Goal: Find specific page/section: Find specific page/section

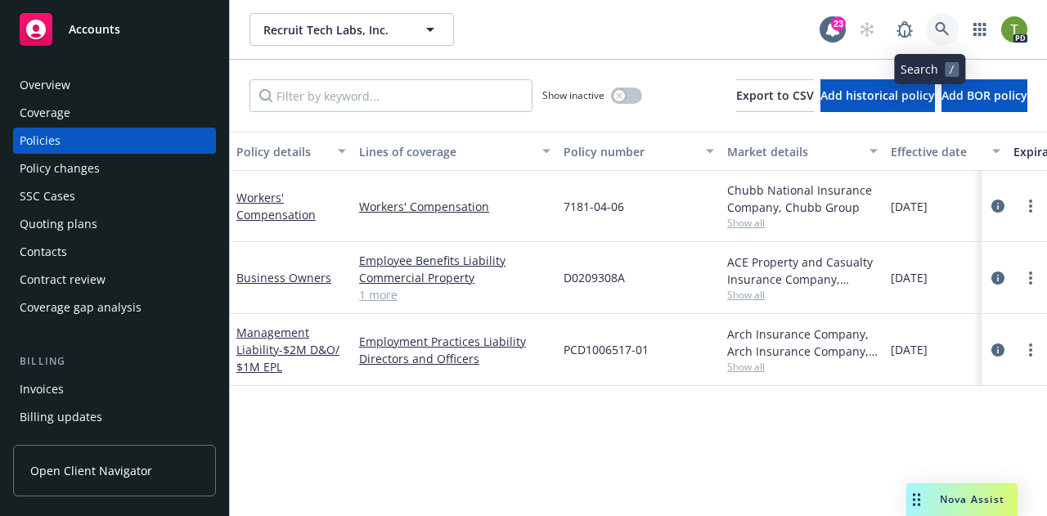
click at [941, 25] on link at bounding box center [942, 29] width 33 height 33
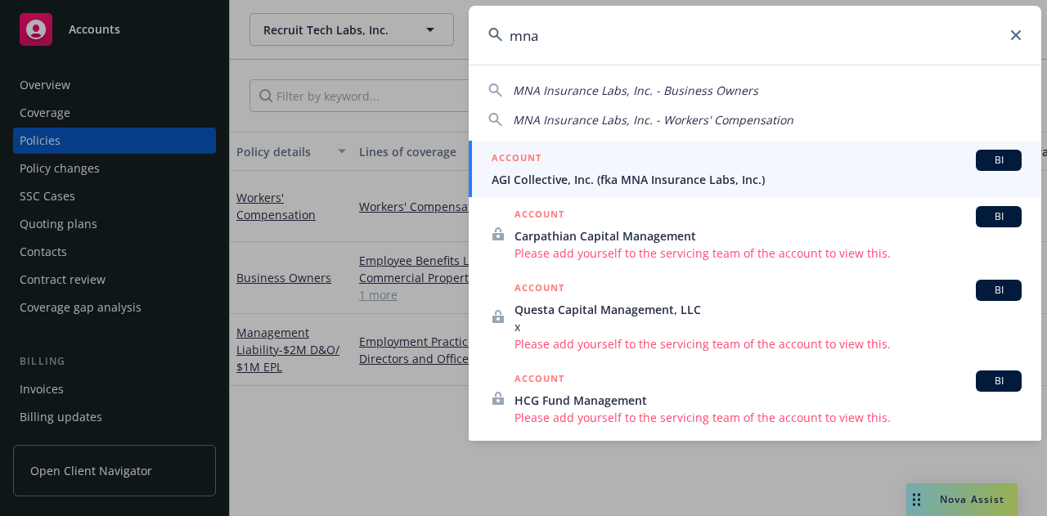
type input "mna"
click at [663, 183] on span "AGI Collective, Inc. (fka MNA Insurance Labs, Inc.)" at bounding box center [757, 179] width 530 height 17
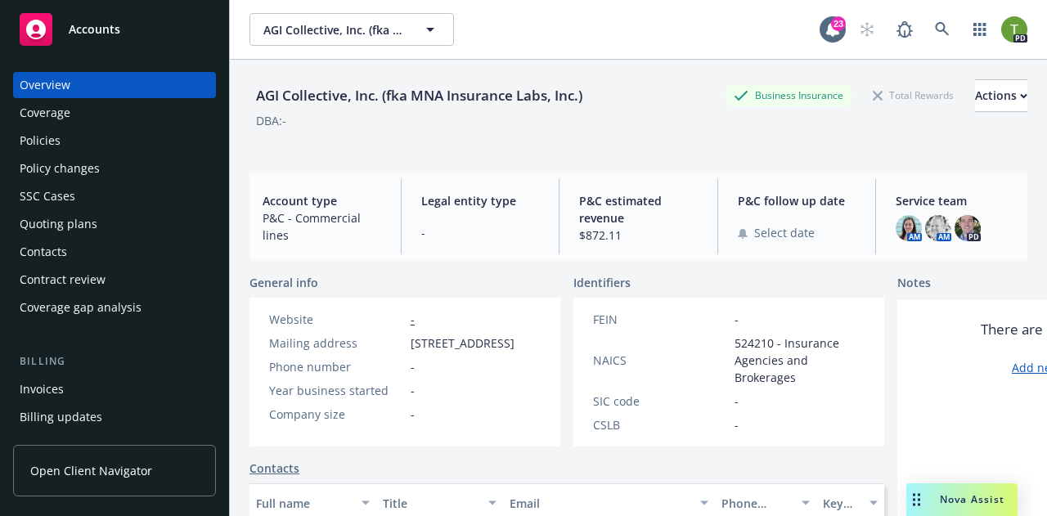
click at [52, 128] on div "Policies" at bounding box center [40, 141] width 41 height 26
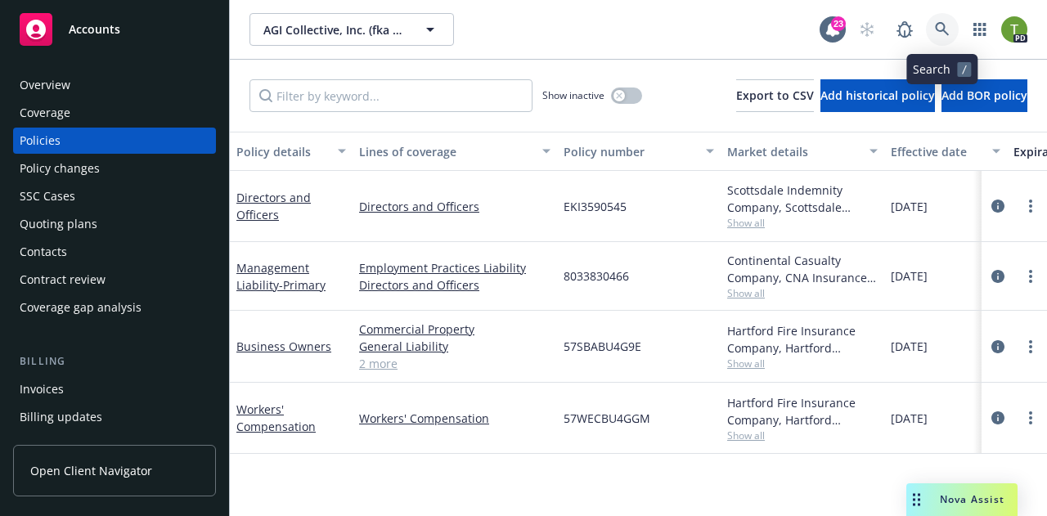
click at [936, 28] on icon at bounding box center [942, 29] width 14 height 14
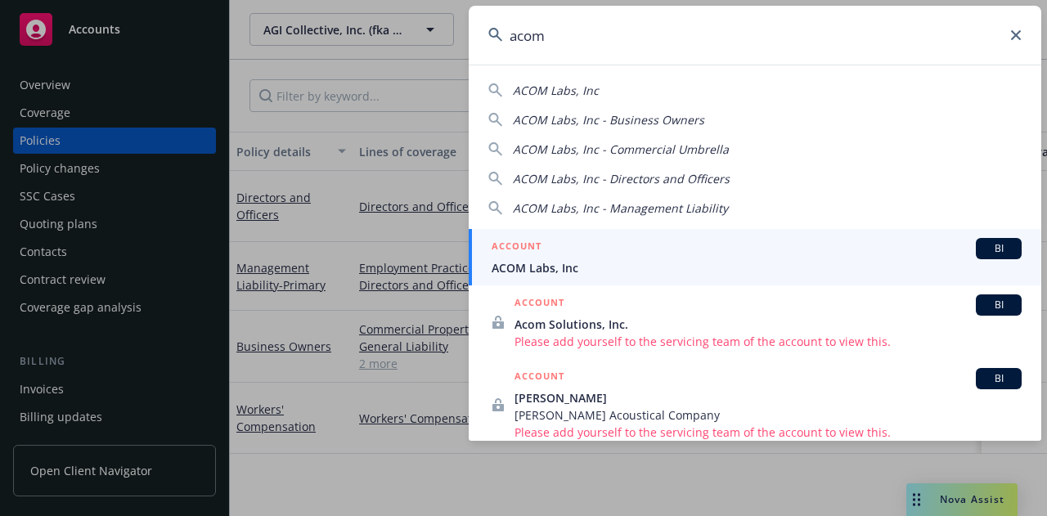
type input "acom"
click at [618, 253] on div "ACCOUNT BI" at bounding box center [757, 248] width 530 height 21
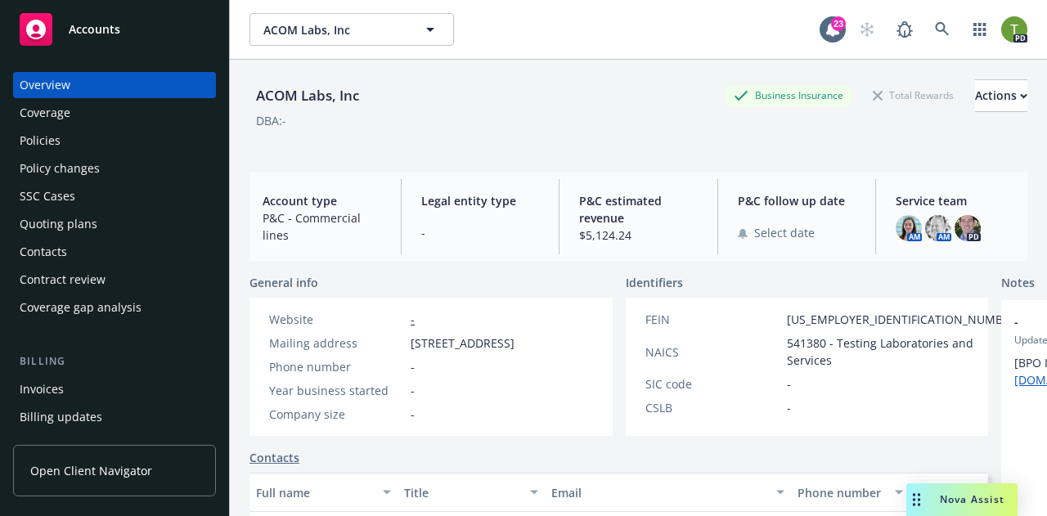
click at [76, 142] on div "Policies" at bounding box center [115, 141] width 190 height 26
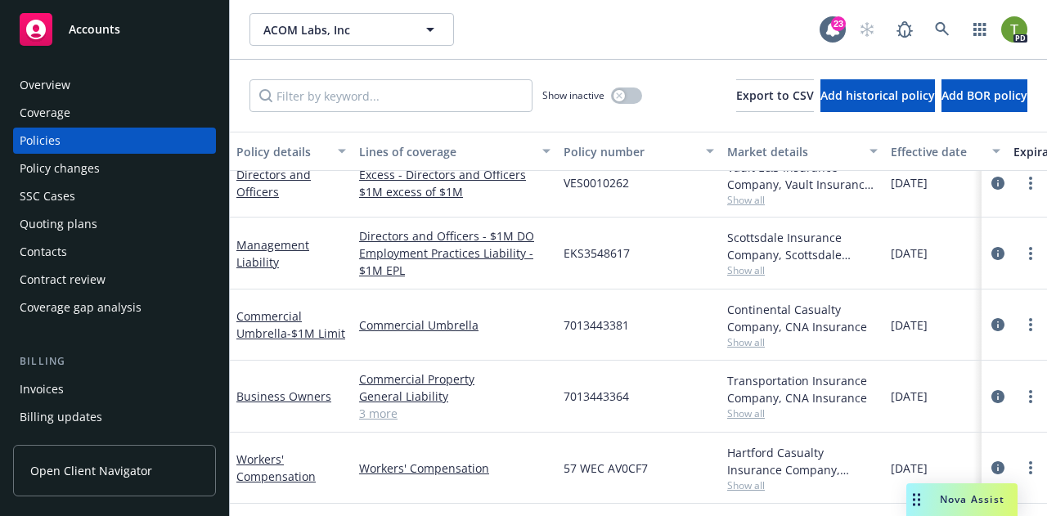
scroll to position [94, 0]
click at [950, 29] on link at bounding box center [942, 29] width 33 height 33
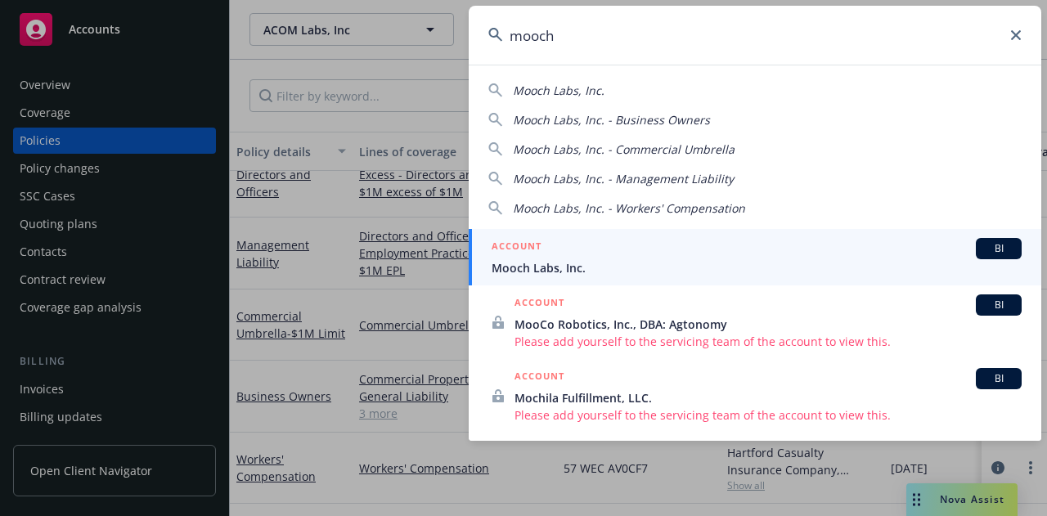
click at [582, 83] on span "Mooch Labs, Inc." at bounding box center [559, 91] width 92 height 16
type input "Mooch Labs, Inc."
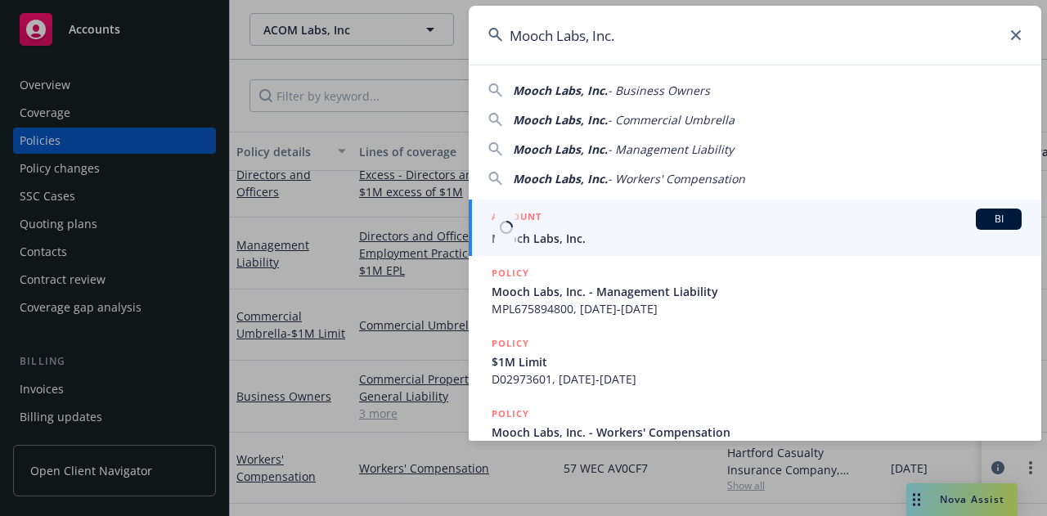
click at [519, 228] on div "ACCOUNT BI" at bounding box center [757, 219] width 530 height 21
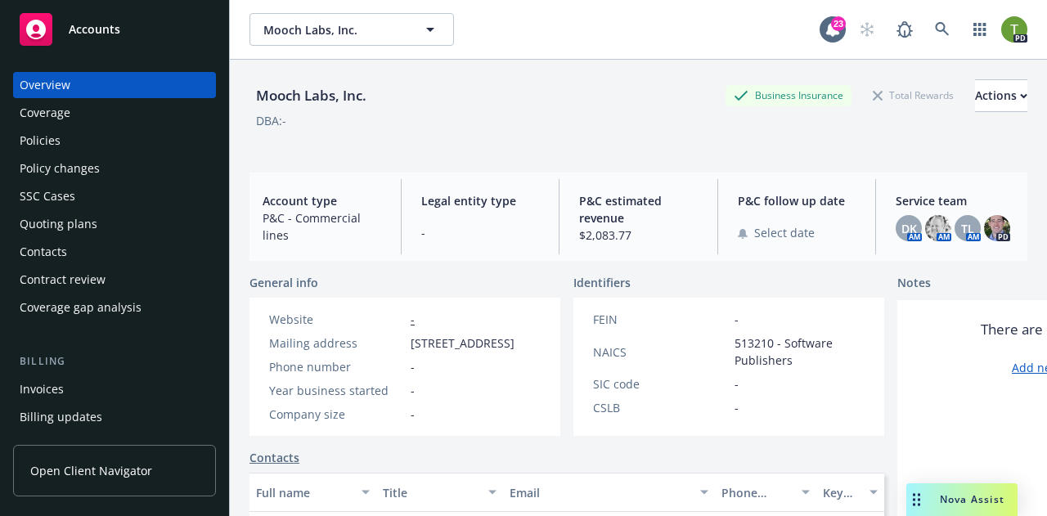
click at [101, 155] on div "Overview Coverage Policies Policy changes SSC Cases Quoting plans Contacts Cont…" at bounding box center [114, 196] width 203 height 249
click at [40, 138] on div "Policies" at bounding box center [40, 141] width 41 height 26
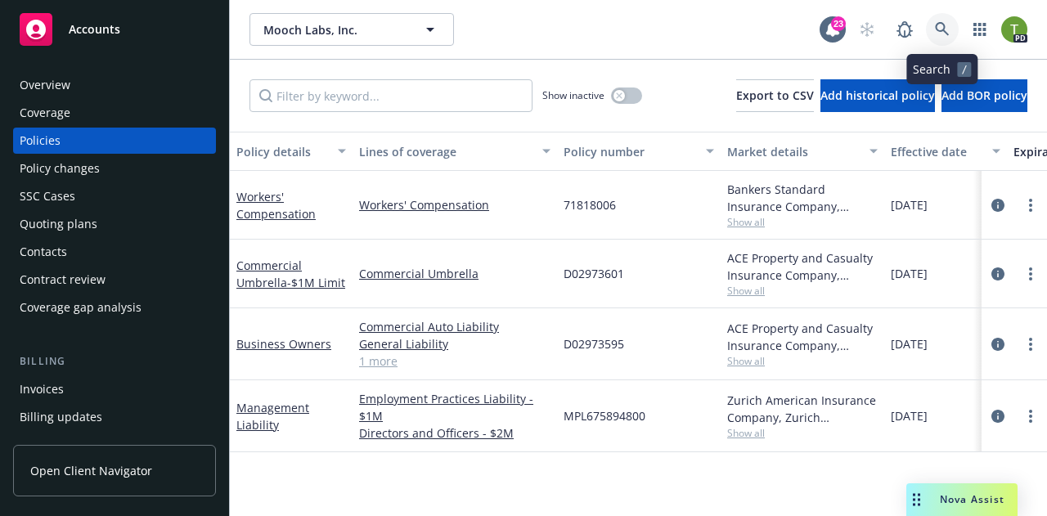
click at [951, 24] on link at bounding box center [942, 29] width 33 height 33
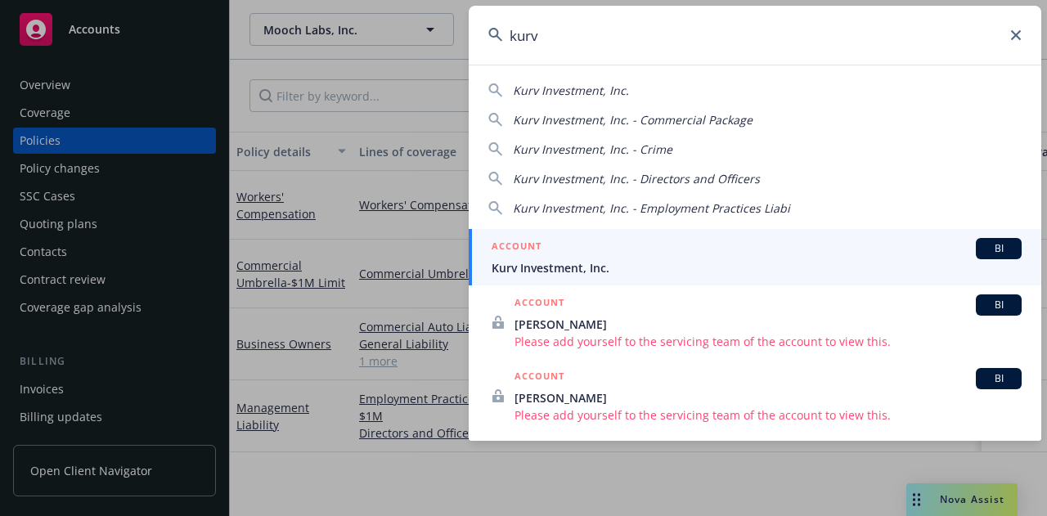
type input "kurv"
click at [537, 271] on span "Kurv Investment, Inc." at bounding box center [757, 267] width 530 height 17
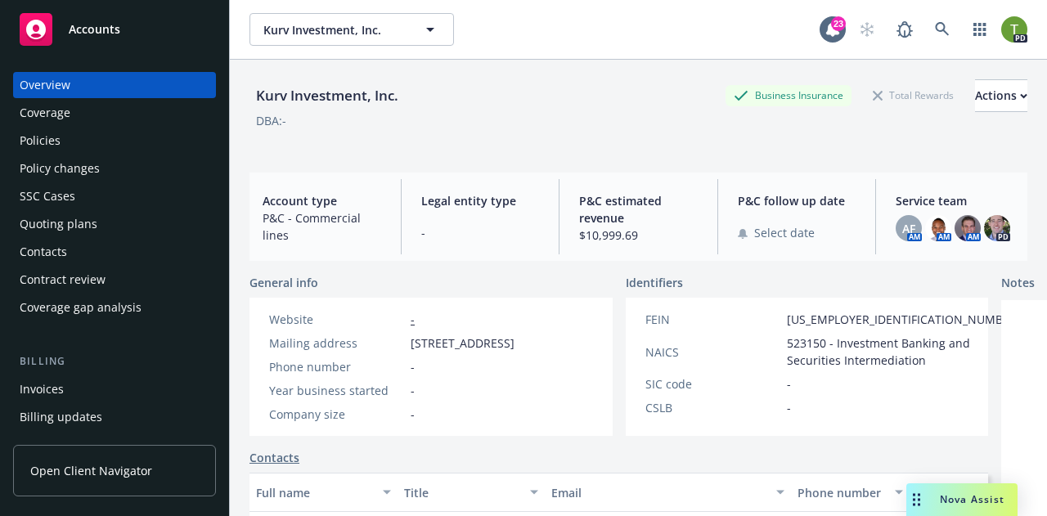
click at [79, 169] on div "Policy changes" at bounding box center [60, 168] width 80 height 26
